Goal: Information Seeking & Learning: Check status

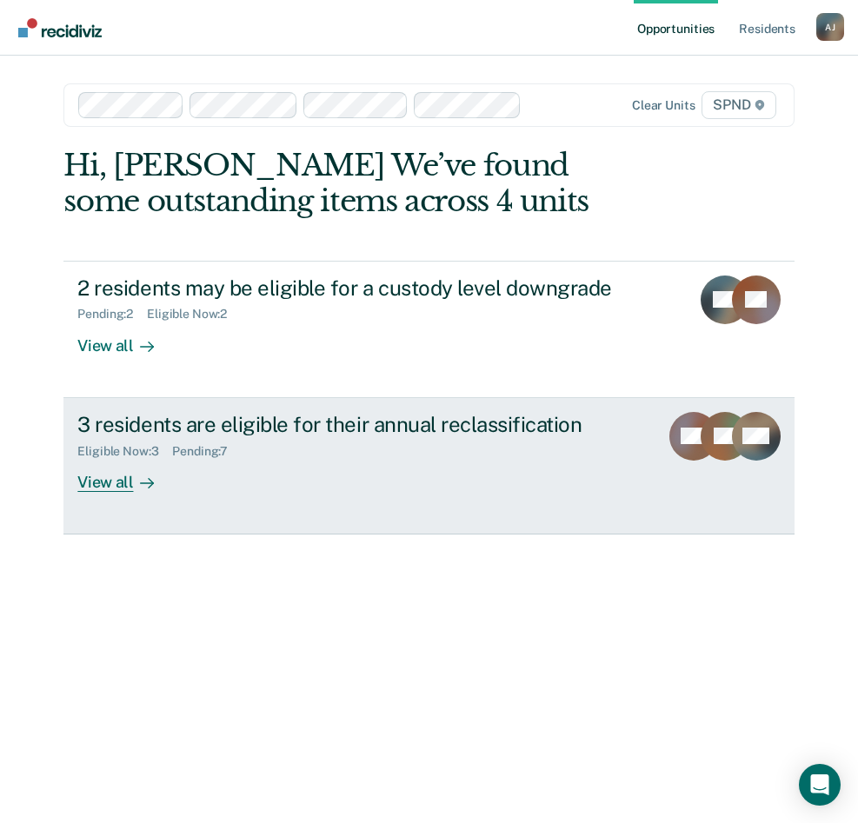
click at [117, 482] on div "View all" at bounding box center [125, 475] width 97 height 34
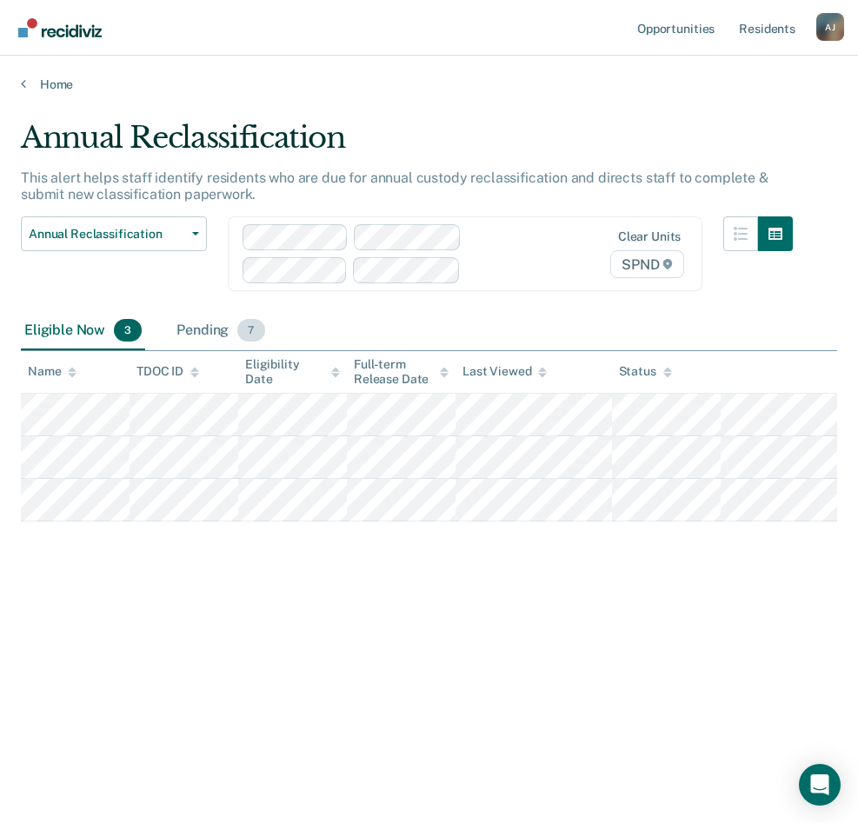
click at [216, 329] on div "Pending 7" at bounding box center [220, 331] width 95 height 38
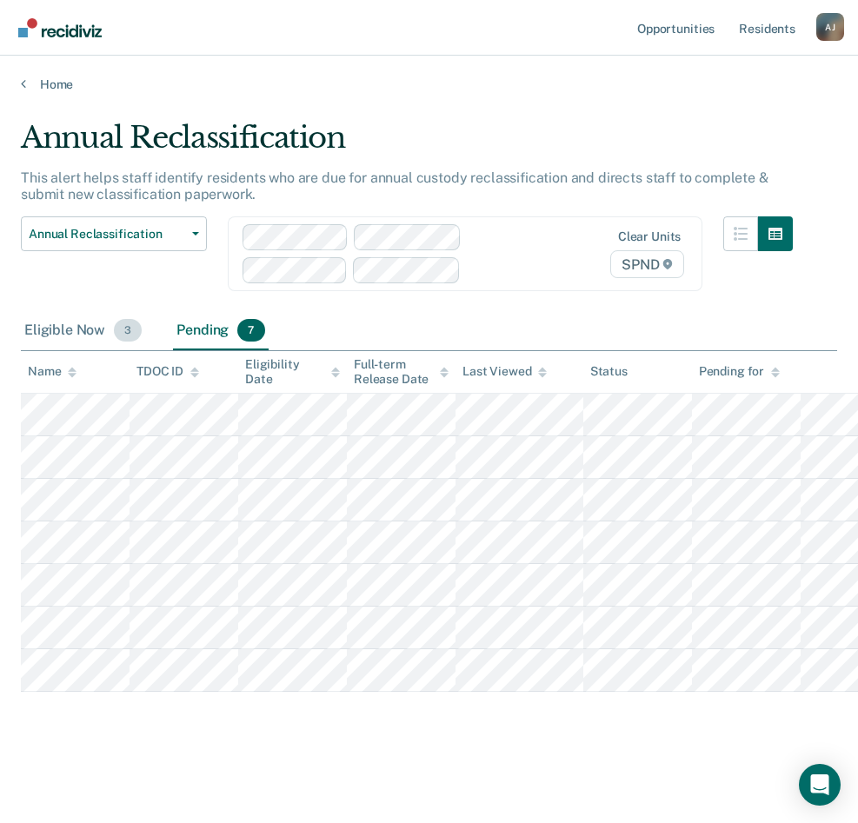
click at [109, 330] on div "Eligible Now 3" at bounding box center [83, 331] width 124 height 38
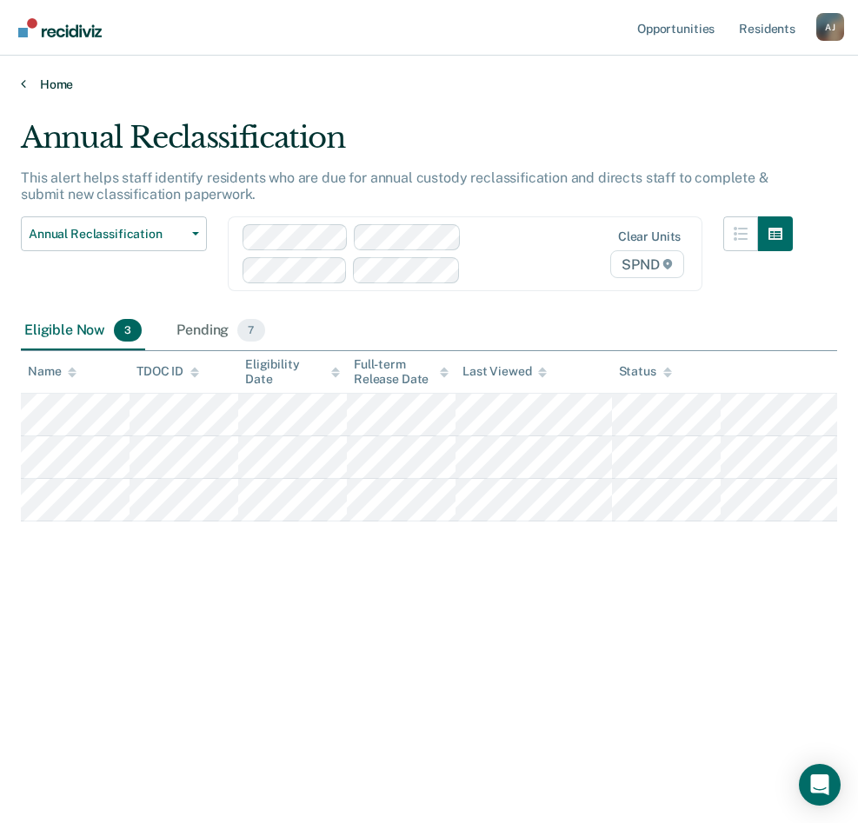
click at [35, 86] on link "Home" at bounding box center [429, 84] width 816 height 16
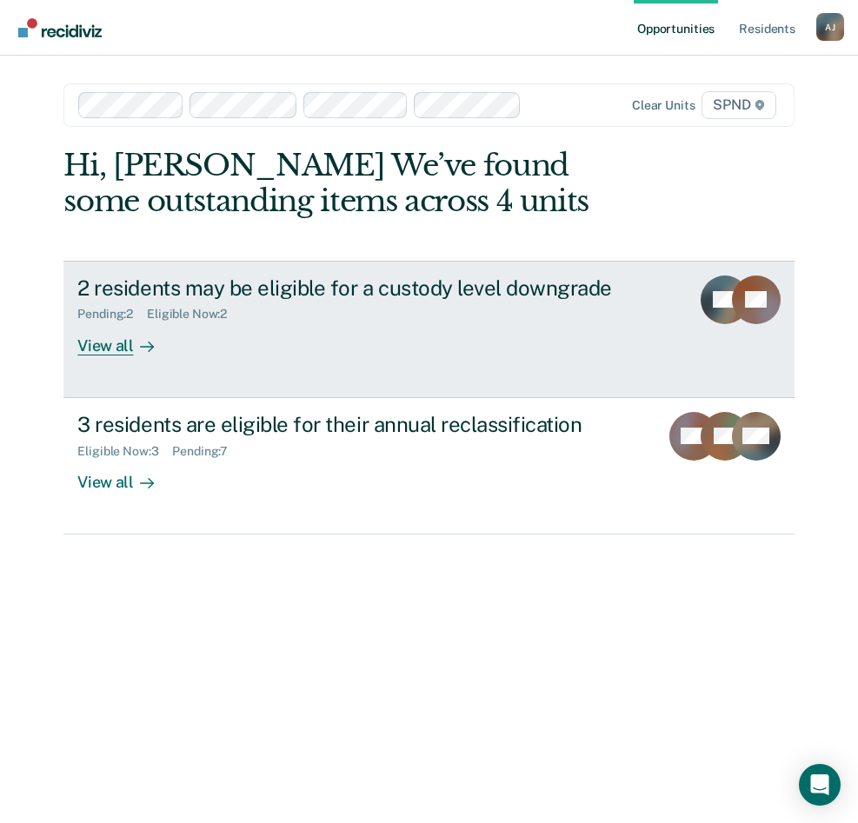
click at [116, 349] on div "View all" at bounding box center [125, 339] width 97 height 34
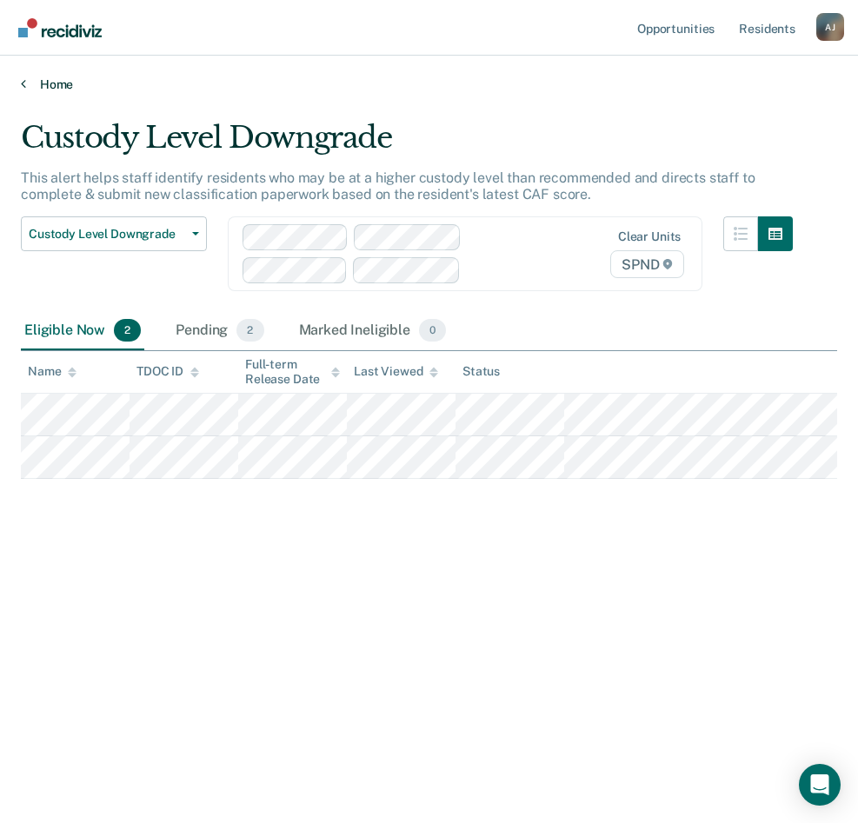
click at [30, 85] on link "Home" at bounding box center [429, 84] width 816 height 16
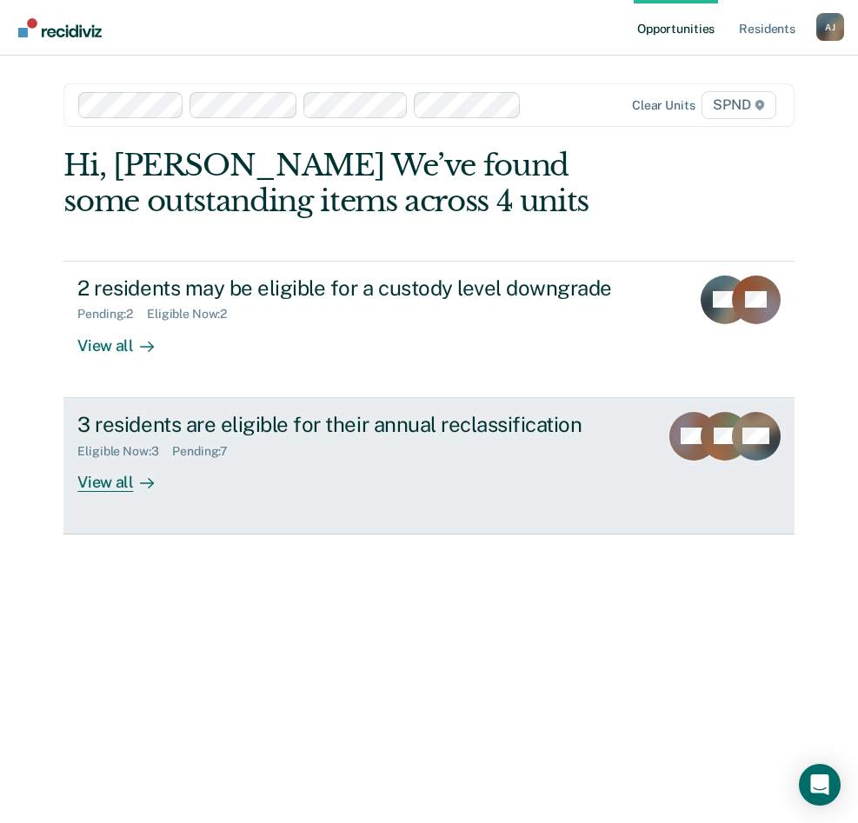
click at [131, 492] on link "3 residents are eligible for their annual reclassification Eligible Now : 3 Pen…" at bounding box center [428, 466] width 730 height 136
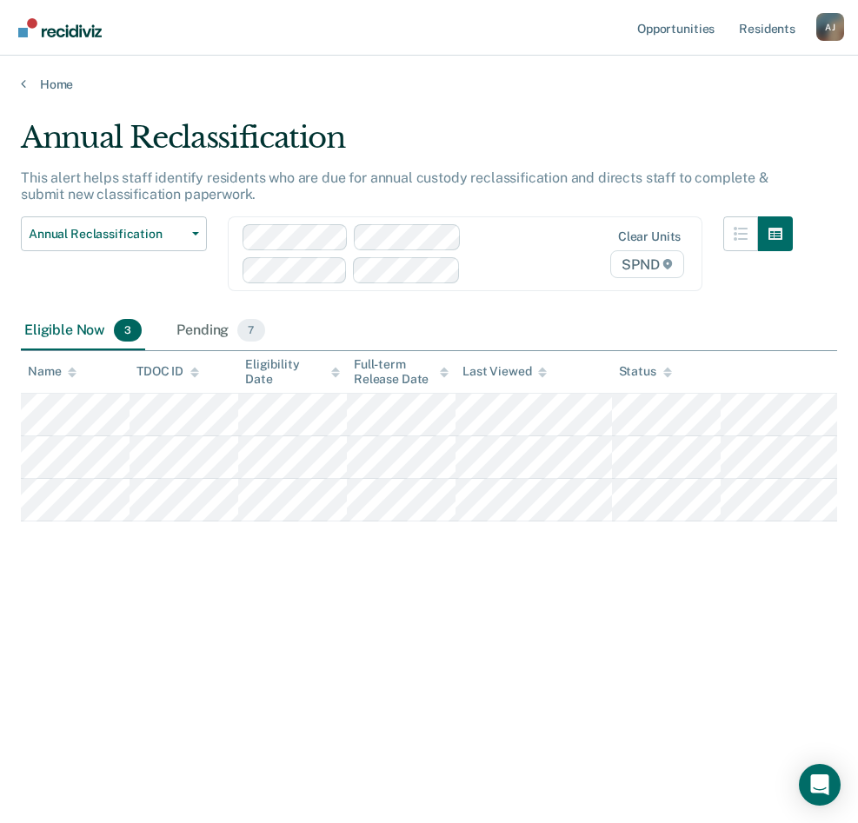
click at [18, 88] on div "Home" at bounding box center [429, 74] width 858 height 37
click at [37, 82] on link "Home" at bounding box center [429, 84] width 816 height 16
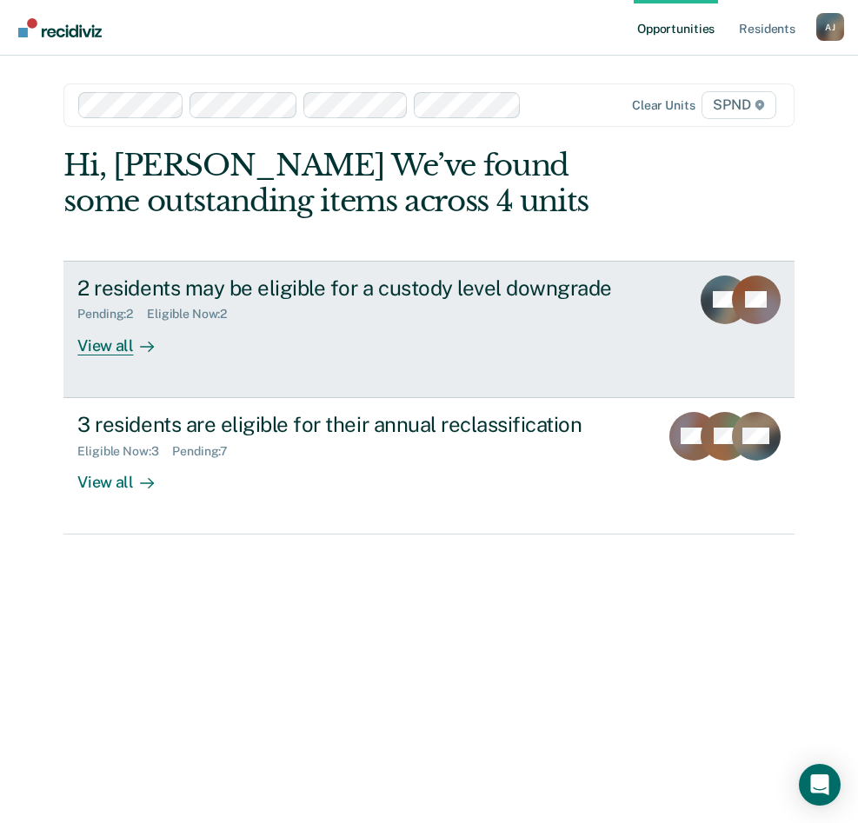
click at [145, 349] on icon at bounding box center [147, 347] width 14 height 14
